Goal: Information Seeking & Learning: Learn about a topic

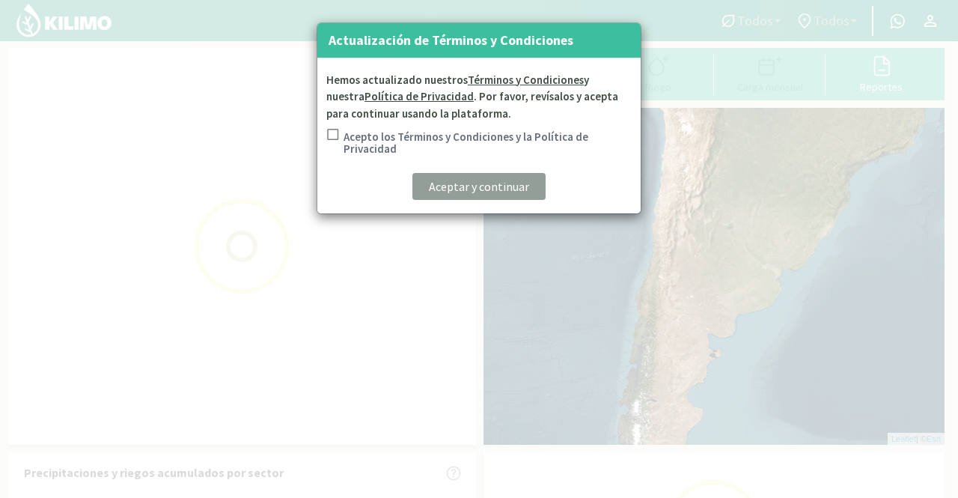
click at [337, 137] on input "Acepto los Términos y Condiciones y la Política de Privacidad" at bounding box center [331, 144] width 15 height 31
checkbox input "true"
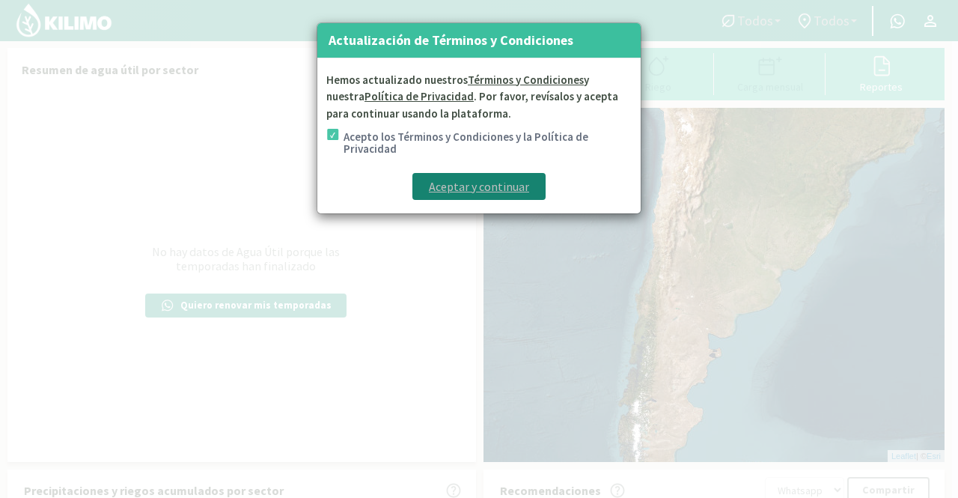
click at [457, 186] on p "Aceptar y continuar" at bounding box center [479, 186] width 100 height 18
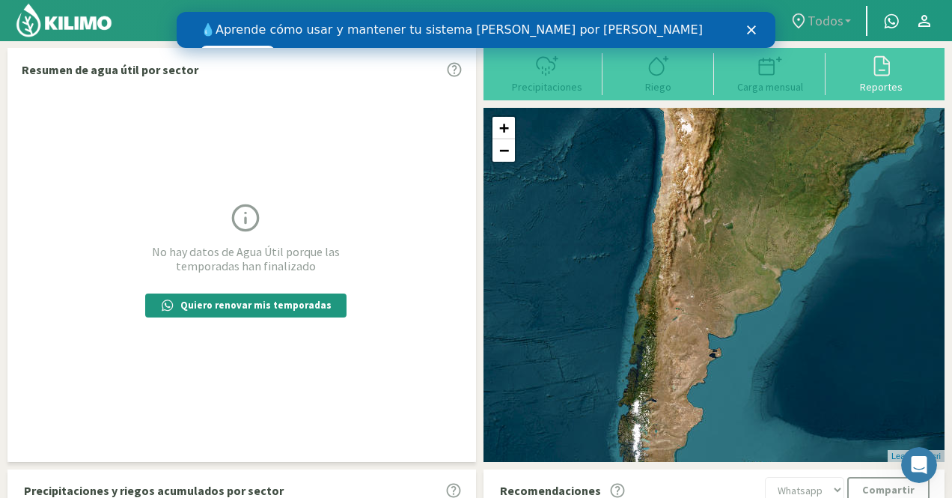
click at [748, 34] on icon "Cerrar" at bounding box center [751, 29] width 9 height 9
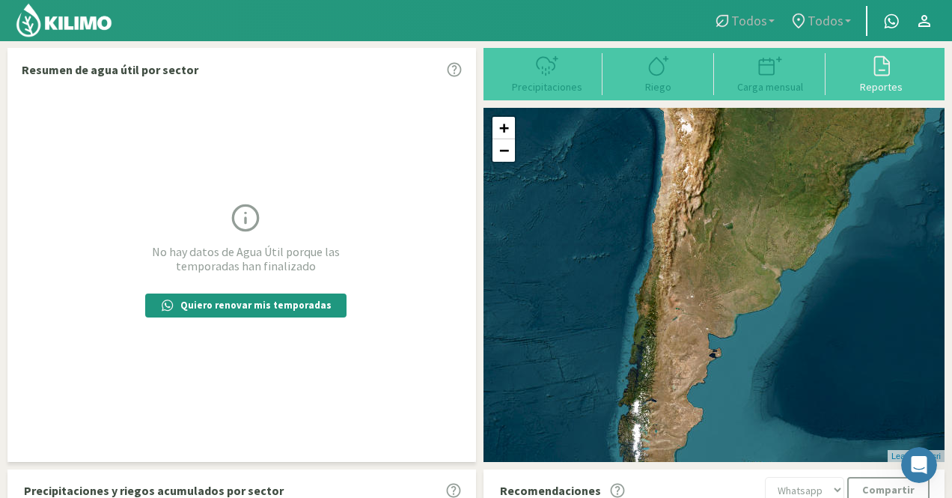
click at [813, 21] on span "Todos" at bounding box center [825, 21] width 36 height 16
click at [749, 24] on span "Todos" at bounding box center [749, 21] width 36 height 16
click at [802, 22] on icon at bounding box center [799, 21] width 18 height 18
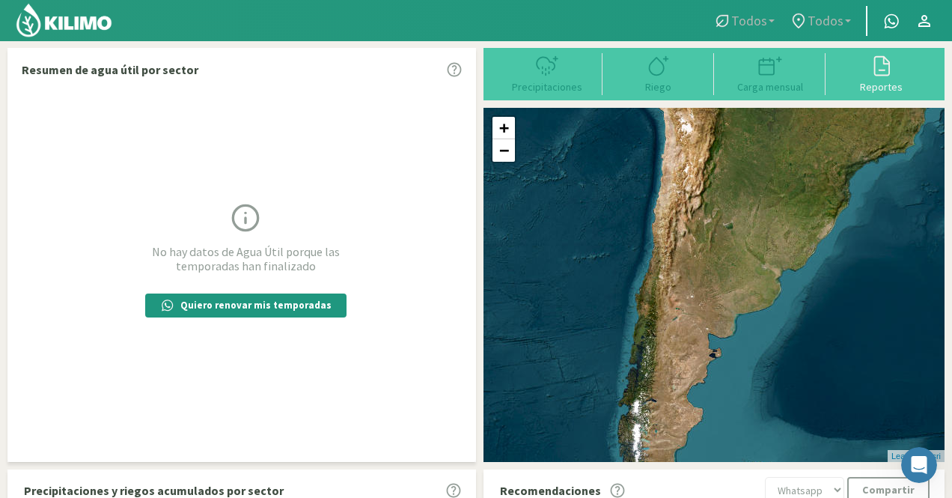
click at [809, 13] on span "Todos" at bounding box center [825, 21] width 36 height 16
click at [757, 17] on span "Todos" at bounding box center [749, 21] width 36 height 16
click at [879, 82] on div "Reportes" at bounding box center [881, 87] width 103 height 10
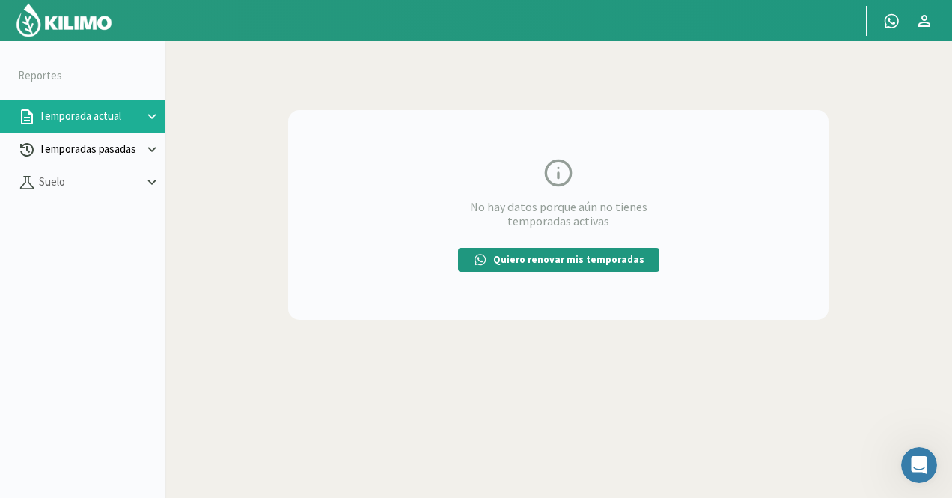
click at [108, 150] on p "Temporadas pasadas" at bounding box center [90, 149] width 108 height 17
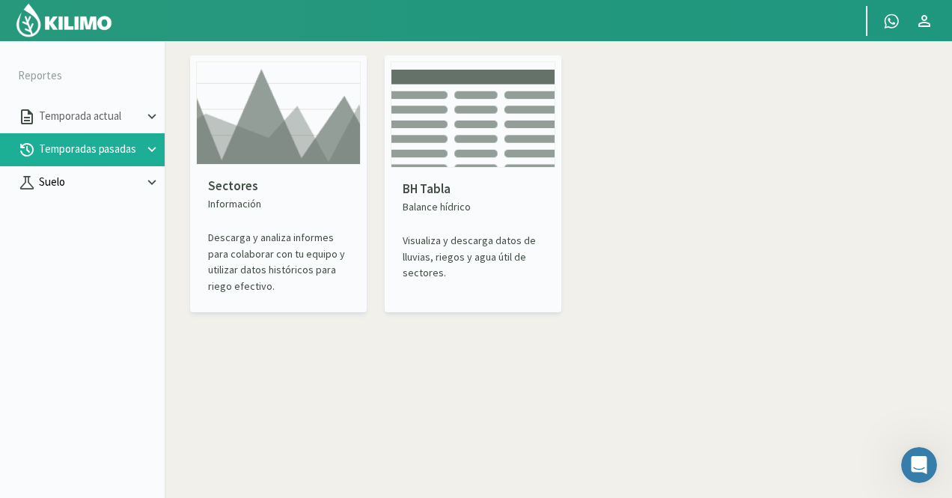
click at [90, 182] on p "Suelo" at bounding box center [90, 182] width 108 height 17
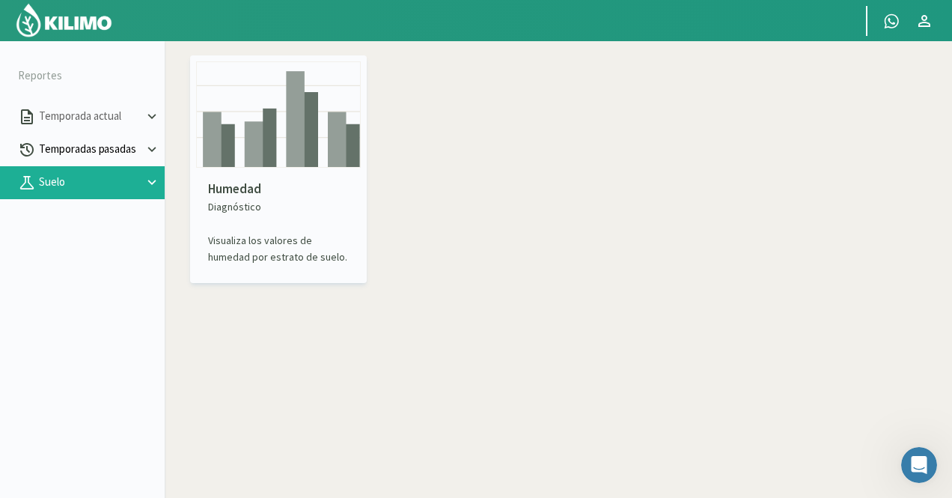
click at [87, 150] on p "Temporadas pasadas" at bounding box center [90, 149] width 108 height 17
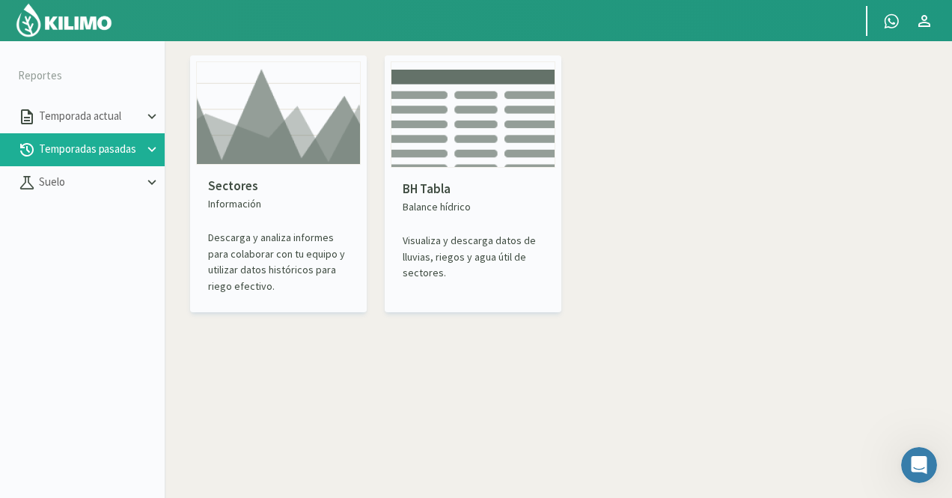
click at [228, 146] on img at bounding box center [278, 112] width 165 height 103
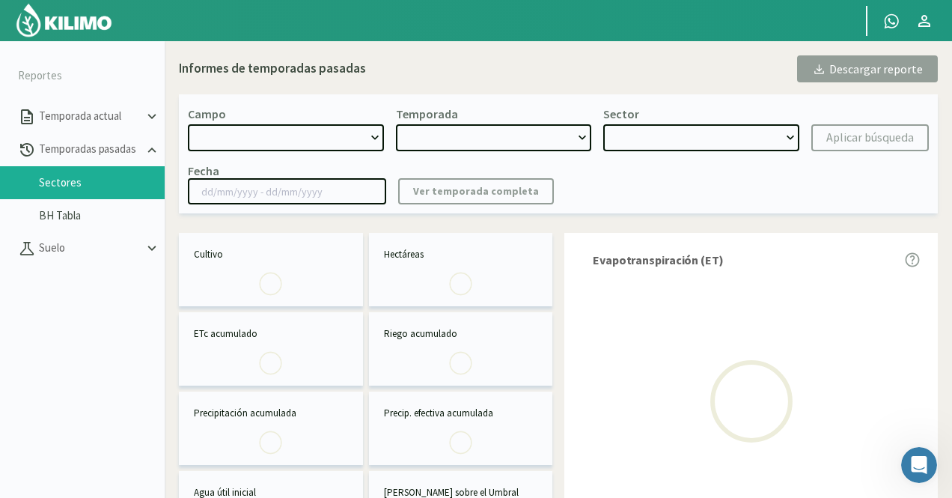
select select "0: Object"
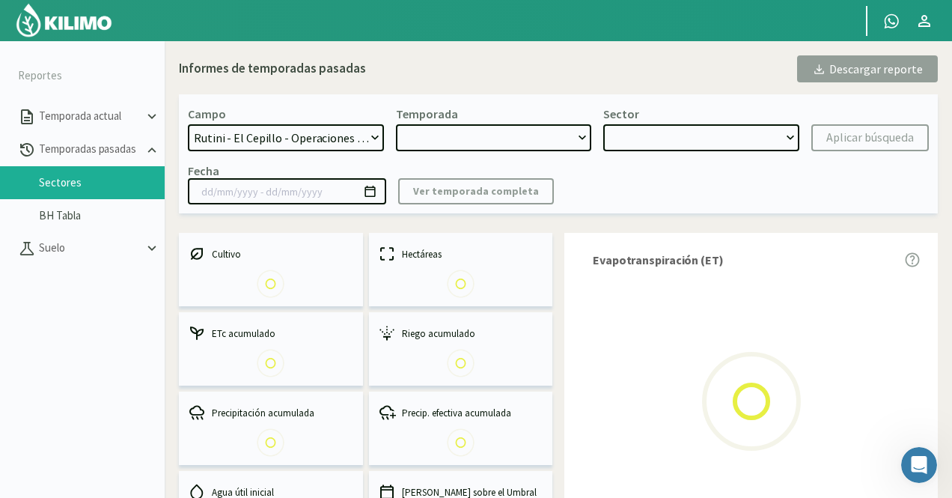
type input "[DATE] - [DATE]"
select select "0: 2023"
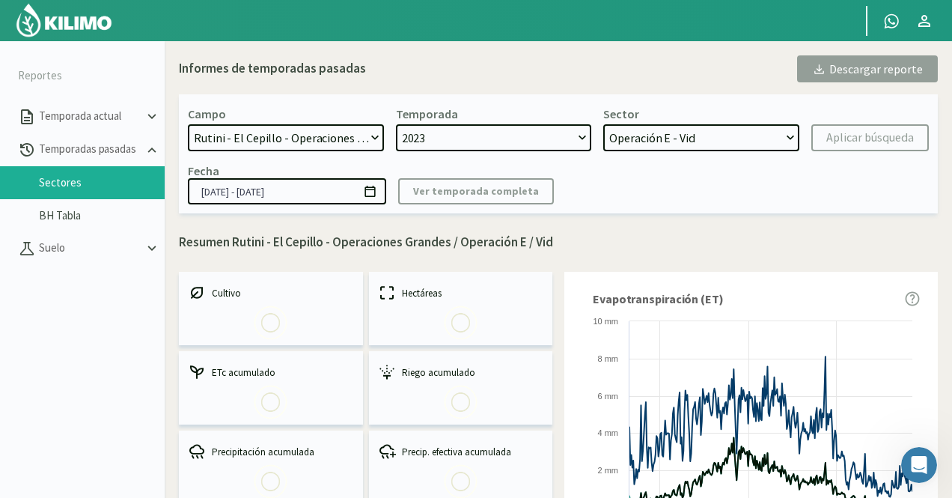
click at [283, 144] on select "Rutini - El Cepillo - Operaciones Grandes Rutini - Gualtallary" at bounding box center [286, 137] width 196 height 27
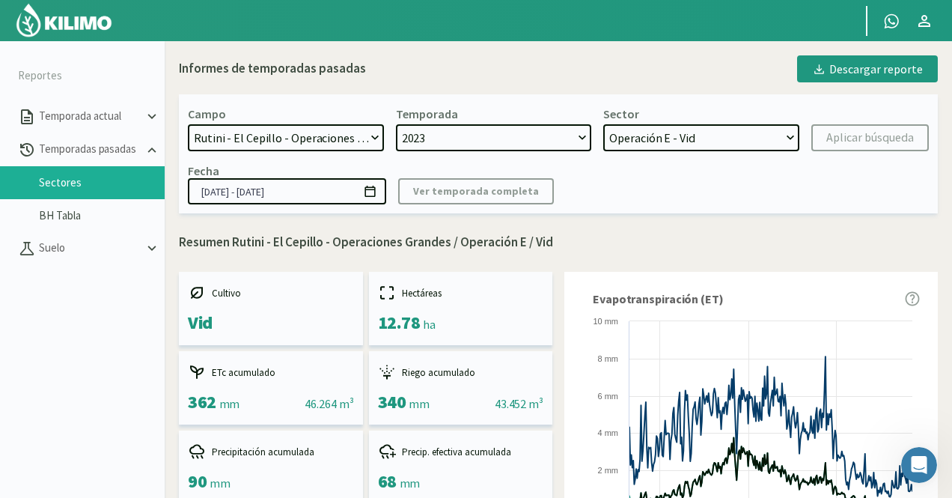
click at [283, 144] on select "Rutini - El Cepillo - Operaciones Grandes Rutini - Gualtallary" at bounding box center [286, 137] width 196 height 27
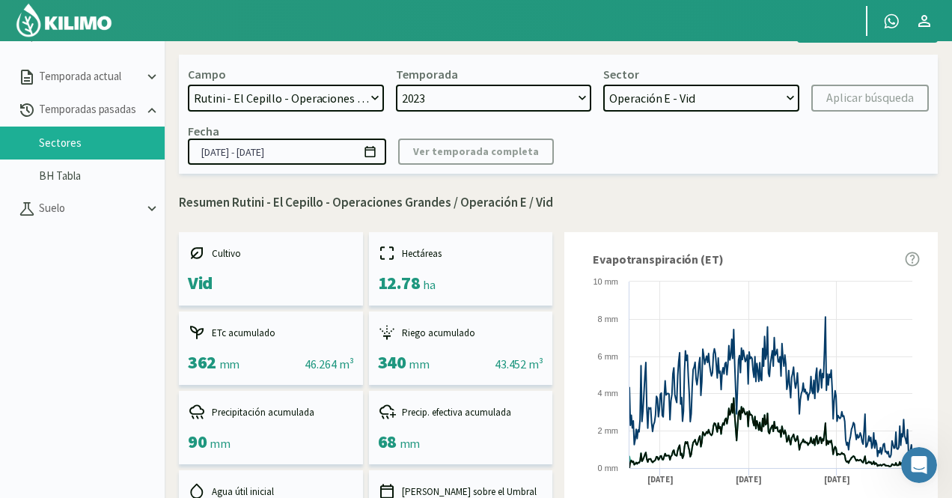
scroll to position [86, 0]
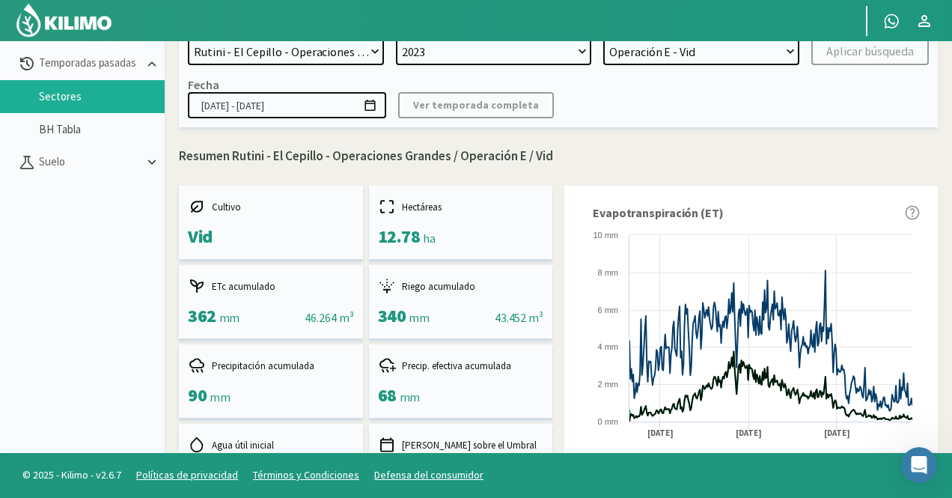
click at [768, 49] on select "Operación E - Vid Operación D - Vid Operación C - Vid Operación B - Vid Operaci…" at bounding box center [701, 51] width 196 height 27
select select "1: Object"
click at [603, 38] on select "Operación E - Vid Operación D - Vid Operación C - Vid Operación B - Vid Operaci…" at bounding box center [701, 51] width 196 height 27
click at [825, 45] on button "Aplicar búsqueda" at bounding box center [869, 51] width 117 height 27
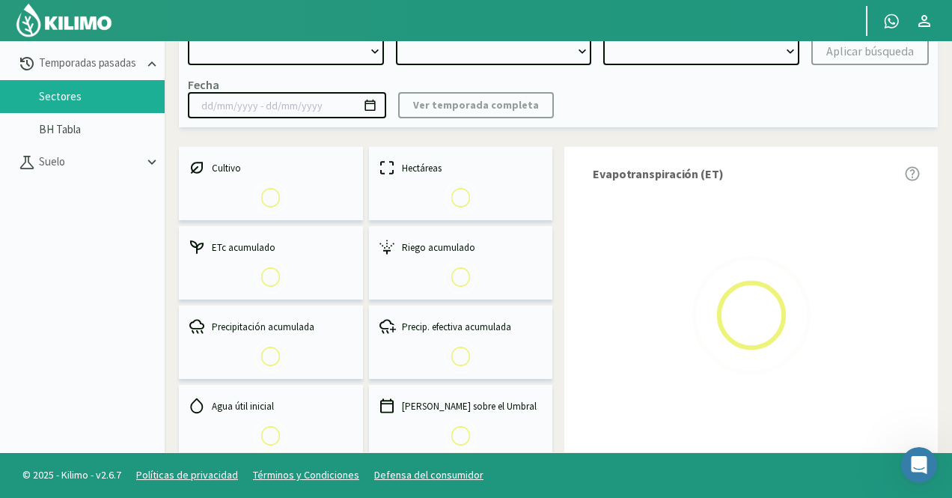
select select "0: Object"
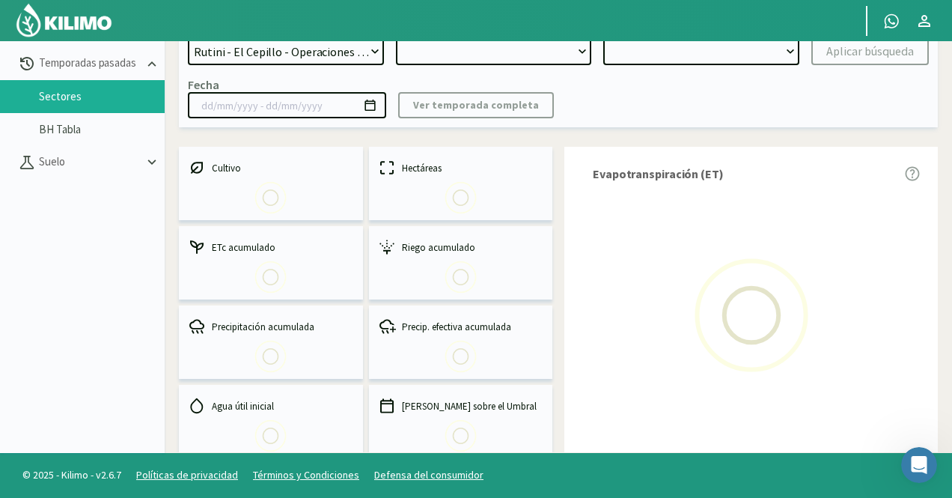
type input "[DATE] - [DATE]"
select select "0: 2023"
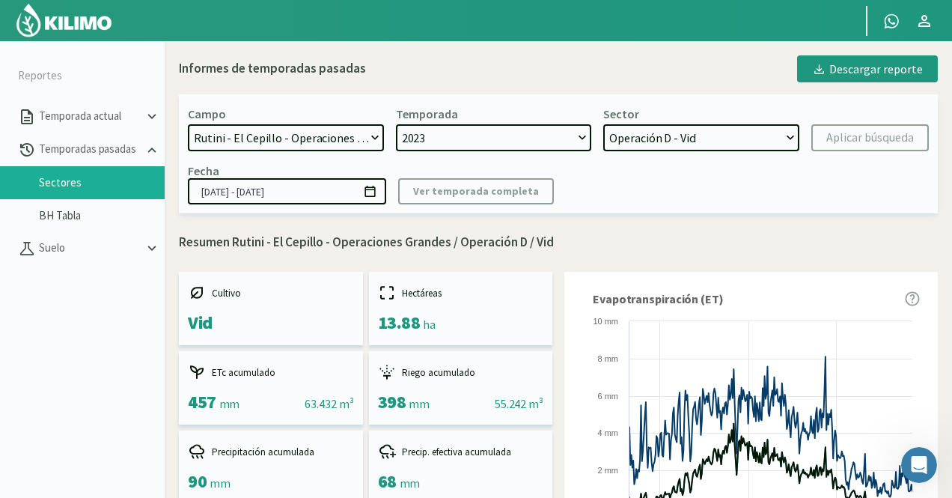
click at [677, 144] on select "Operación E - Vid Operación D - Vid Operación C - Vid Operación B - Vid Operaci…" at bounding box center [701, 137] width 196 height 27
click at [603, 124] on select "Operación E - Vid Operación D - Vid Operación C - Vid Operación B - Vid Operaci…" at bounding box center [701, 137] width 196 height 27
click at [846, 133] on div "Aplicar búsqueda" at bounding box center [870, 138] width 88 height 18
select select "9: Object"
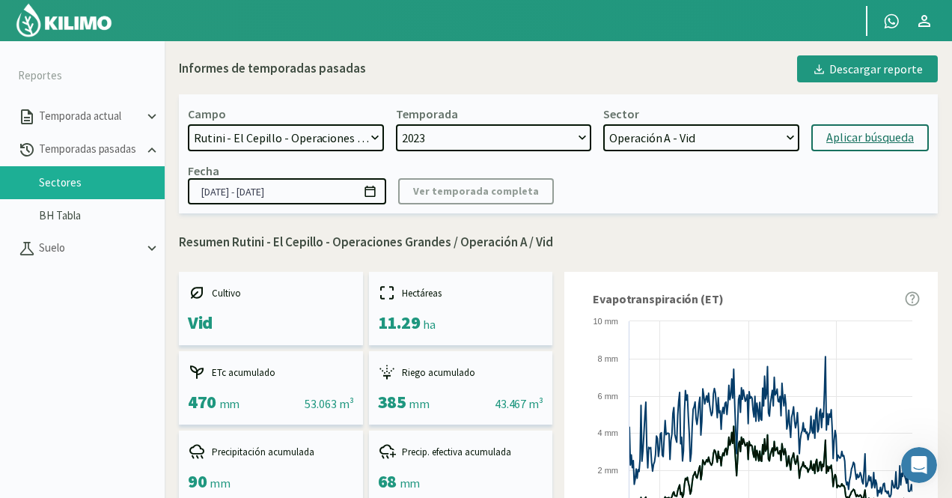
click at [43, 19] on img at bounding box center [64, 20] width 98 height 36
